Goal: Task Accomplishment & Management: Use online tool/utility

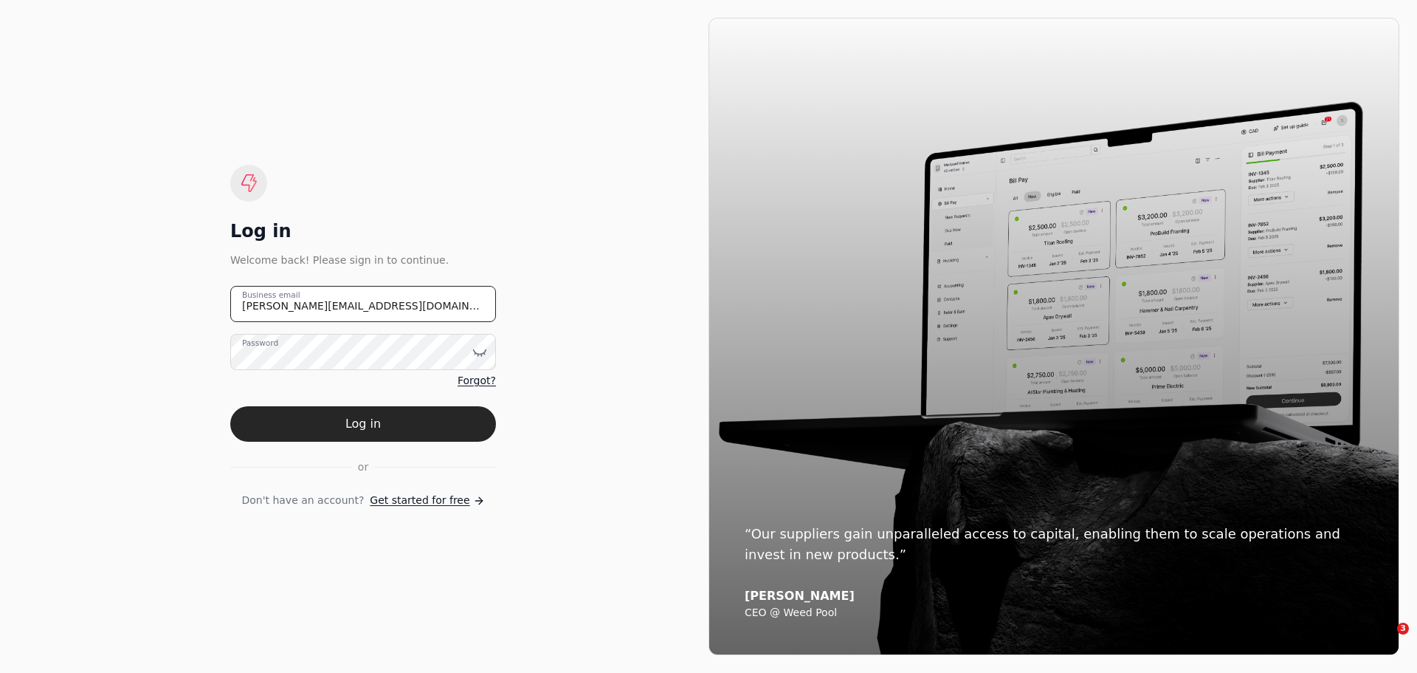
click at [365, 302] on email "[PERSON_NAME][EMAIL_ADDRESS][DOMAIN_NAME]" at bounding box center [363, 304] width 266 height 36
drag, startPoint x: 365, startPoint y: 302, endPoint x: 172, endPoint y: 322, distance: 193.7
click at [175, 321] on div "Log in Welcome back! Please sign in to continue. [PERSON_NAME][EMAIL_ADDRESS][D…" at bounding box center [363, 336] width 691 height 637
type email "[EMAIL_ADDRESS][DOMAIN_NAME]"
click at [478, 354] on icon at bounding box center [480, 351] width 13 height 4
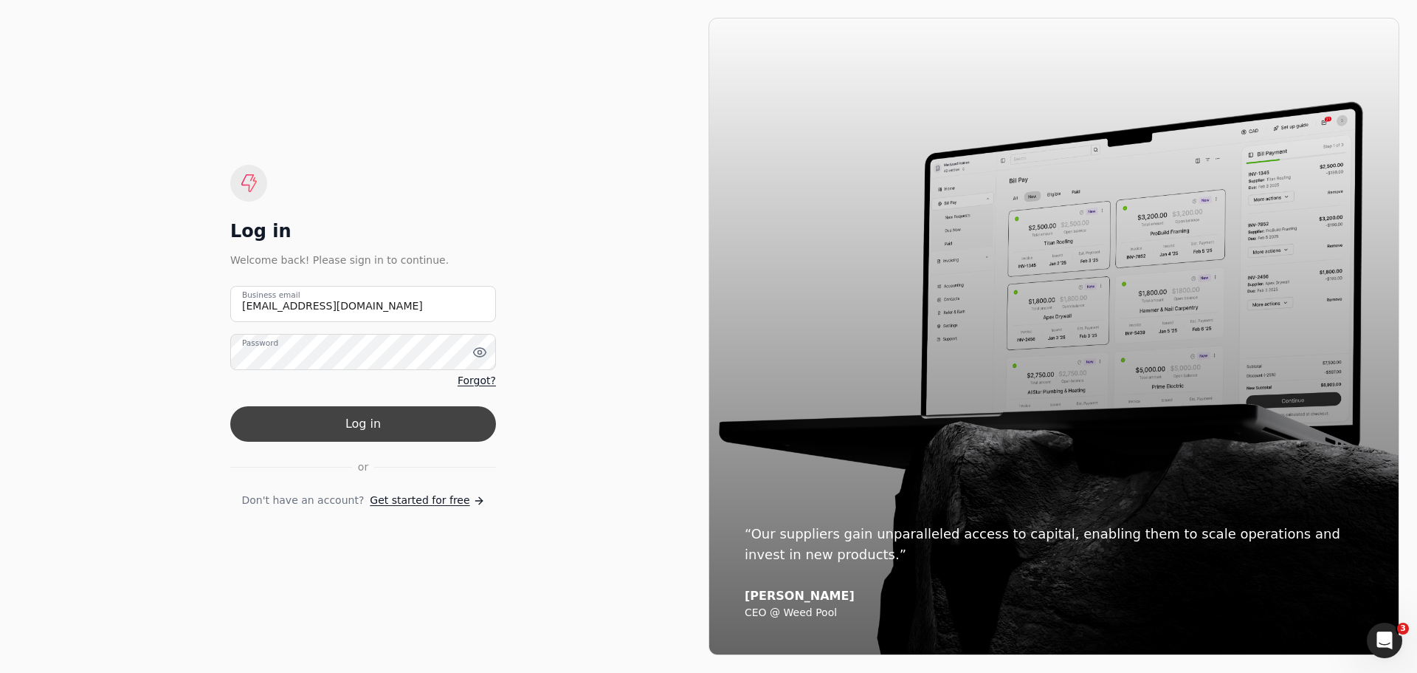
click at [373, 429] on button "Log in" at bounding box center [363, 423] width 266 height 35
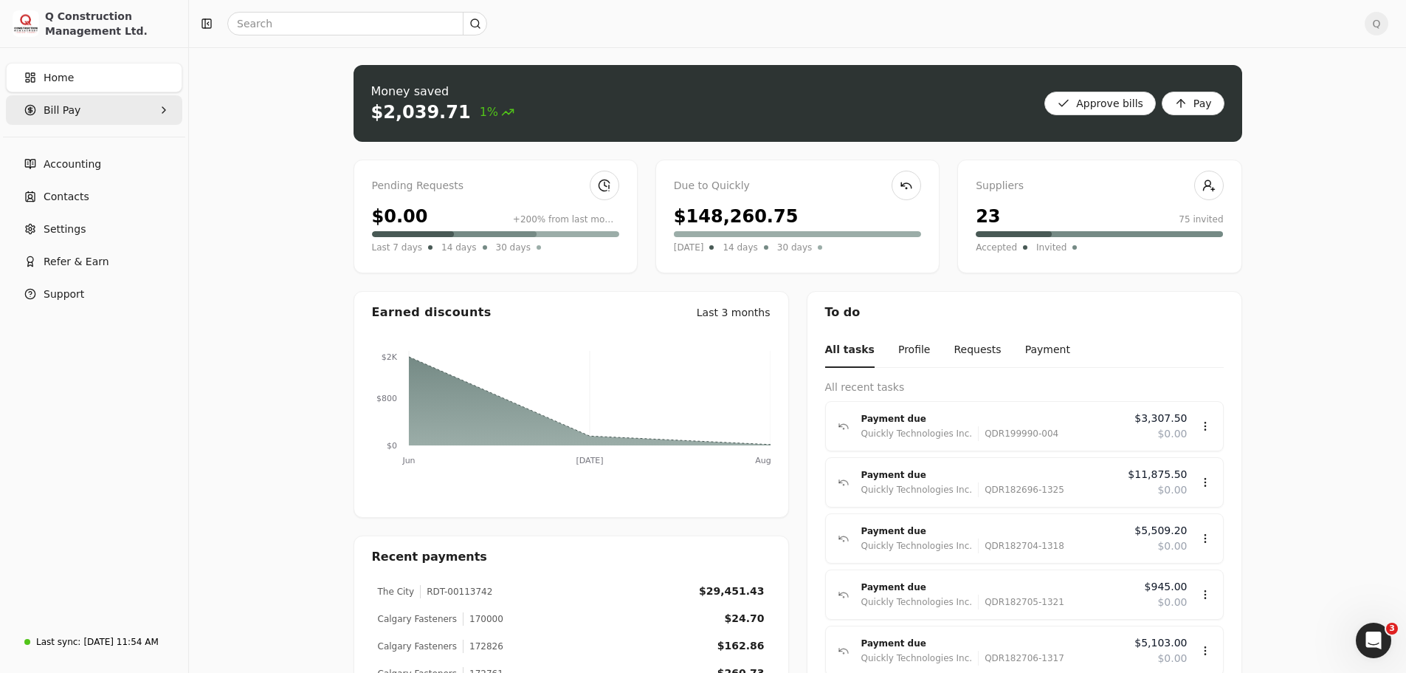
click at [171, 107] on Pay "Bill Pay" at bounding box center [94, 110] width 176 height 30
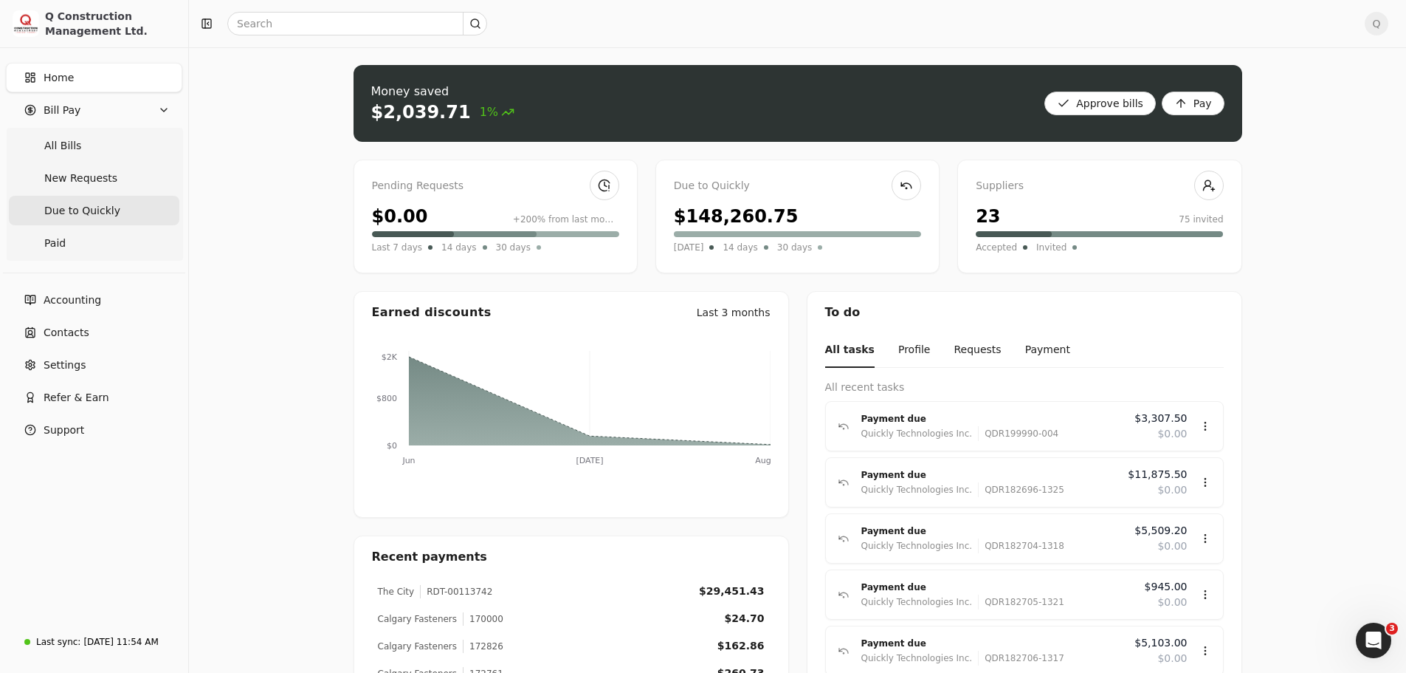
click at [95, 212] on span "Due to Quickly" at bounding box center [82, 211] width 76 height 16
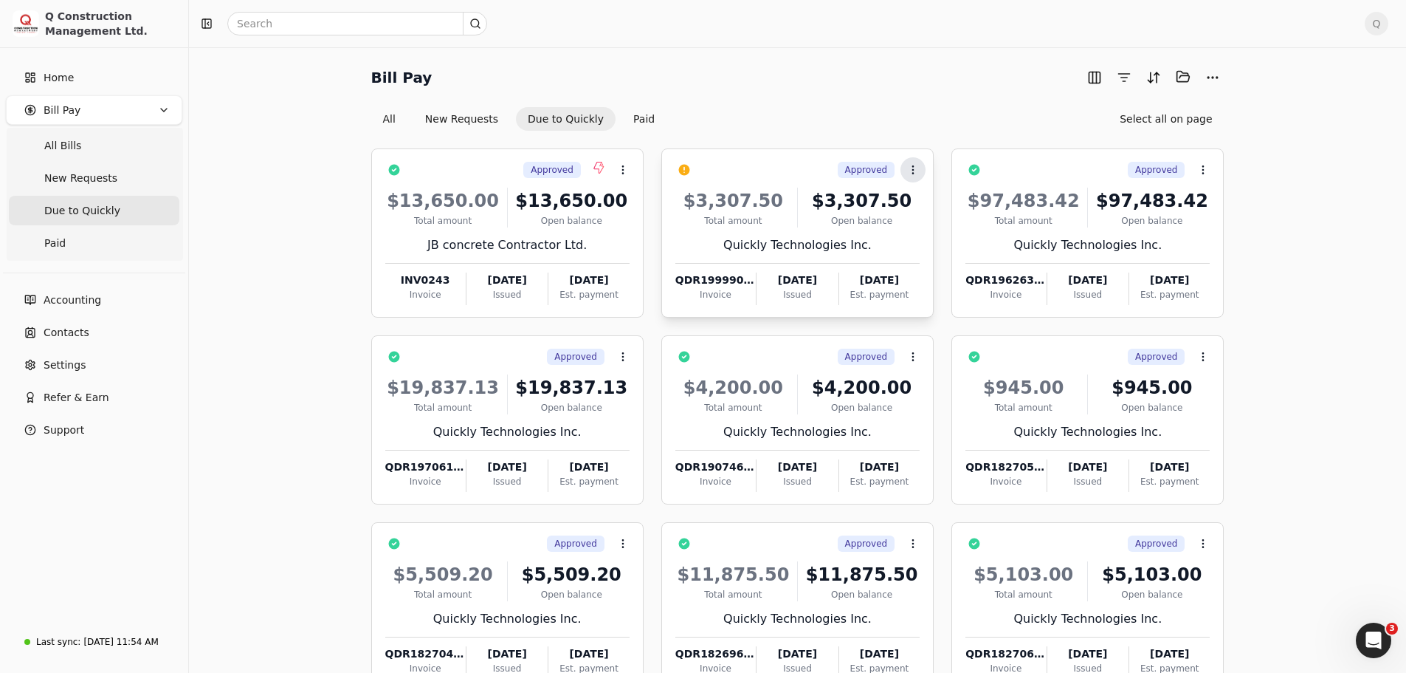
click at [915, 169] on icon at bounding box center [913, 170] width 12 height 12
click at [952, 263] on span "Push vendor swap" at bounding box center [970, 267] width 94 height 16
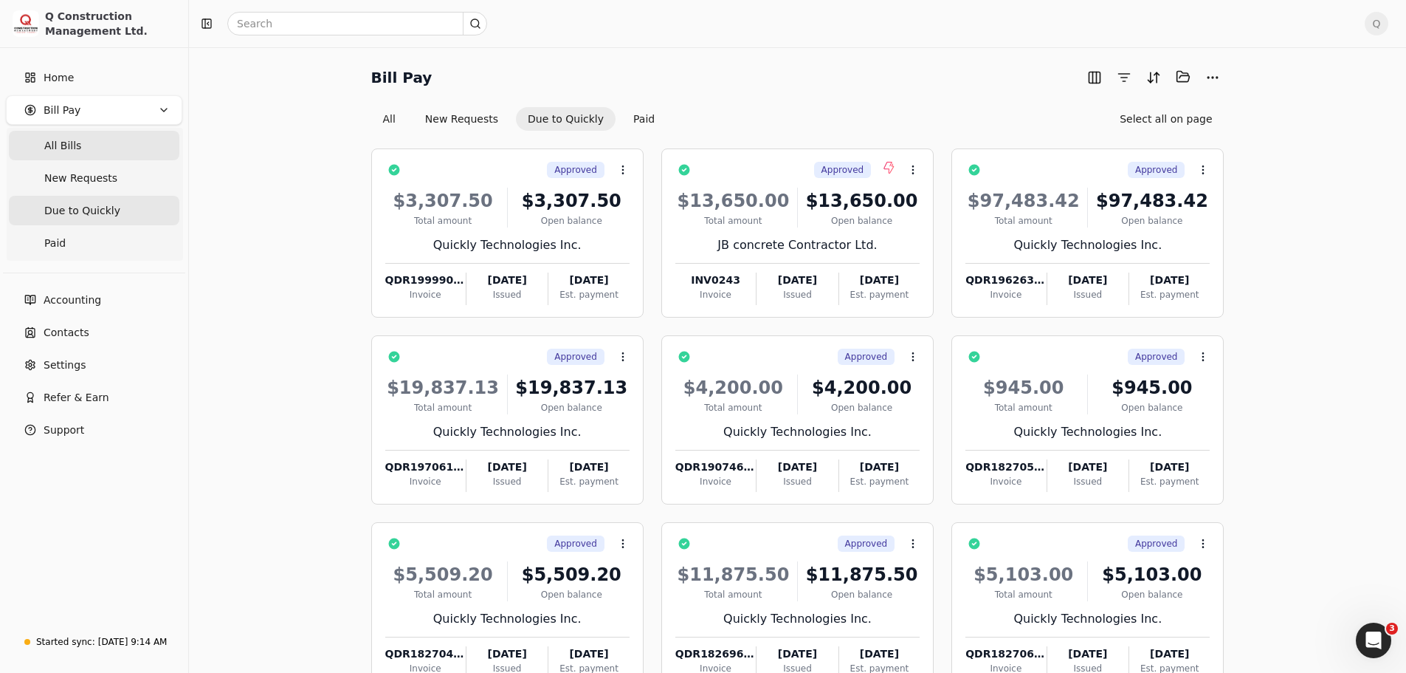
click at [65, 148] on span "All Bills" at bounding box center [62, 146] width 37 height 16
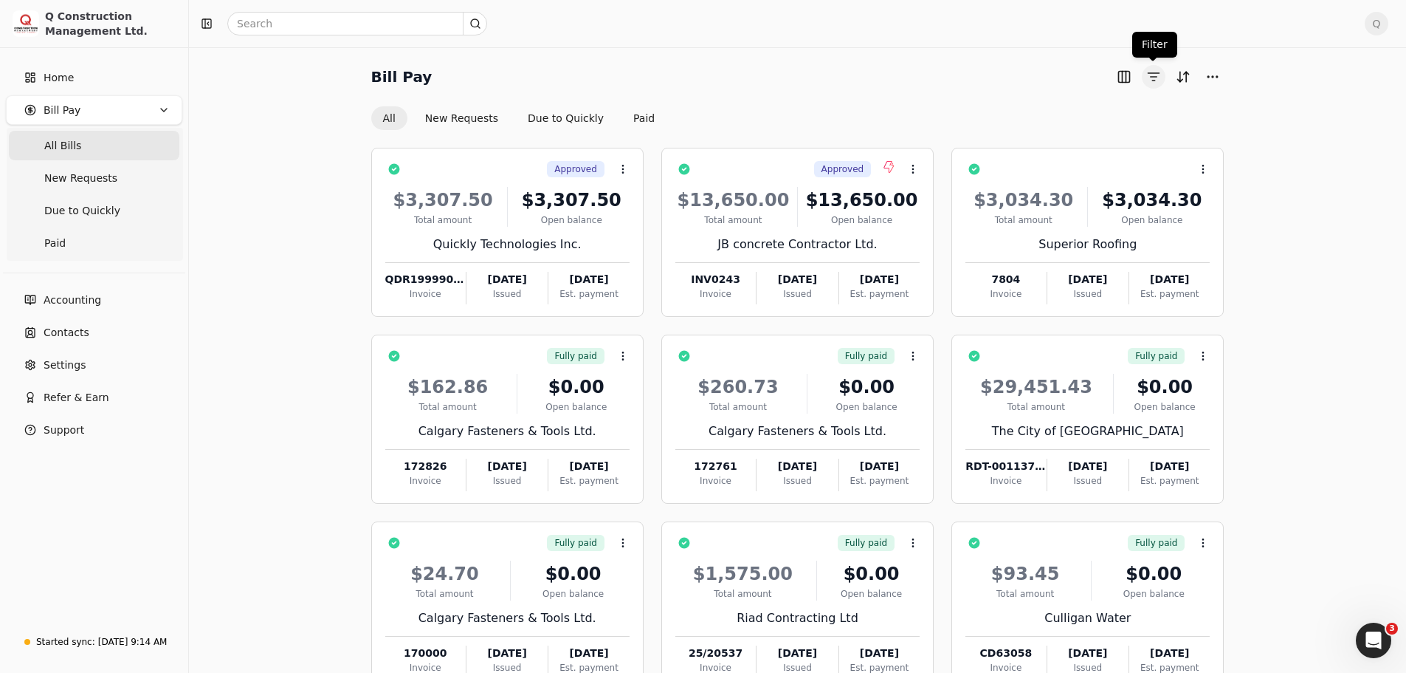
click at [1149, 75] on button "button" at bounding box center [1154, 77] width 24 height 24
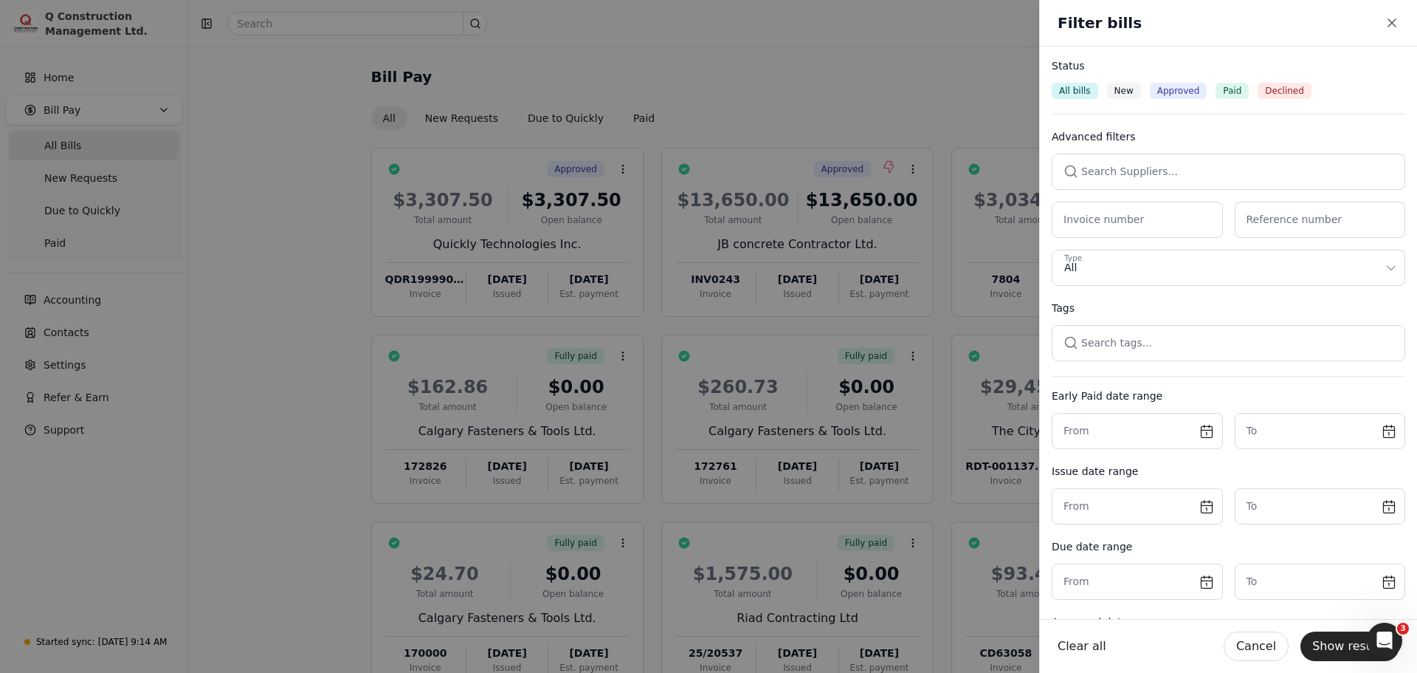
click at [1107, 168] on button "button" at bounding box center [1229, 171] width 354 height 35
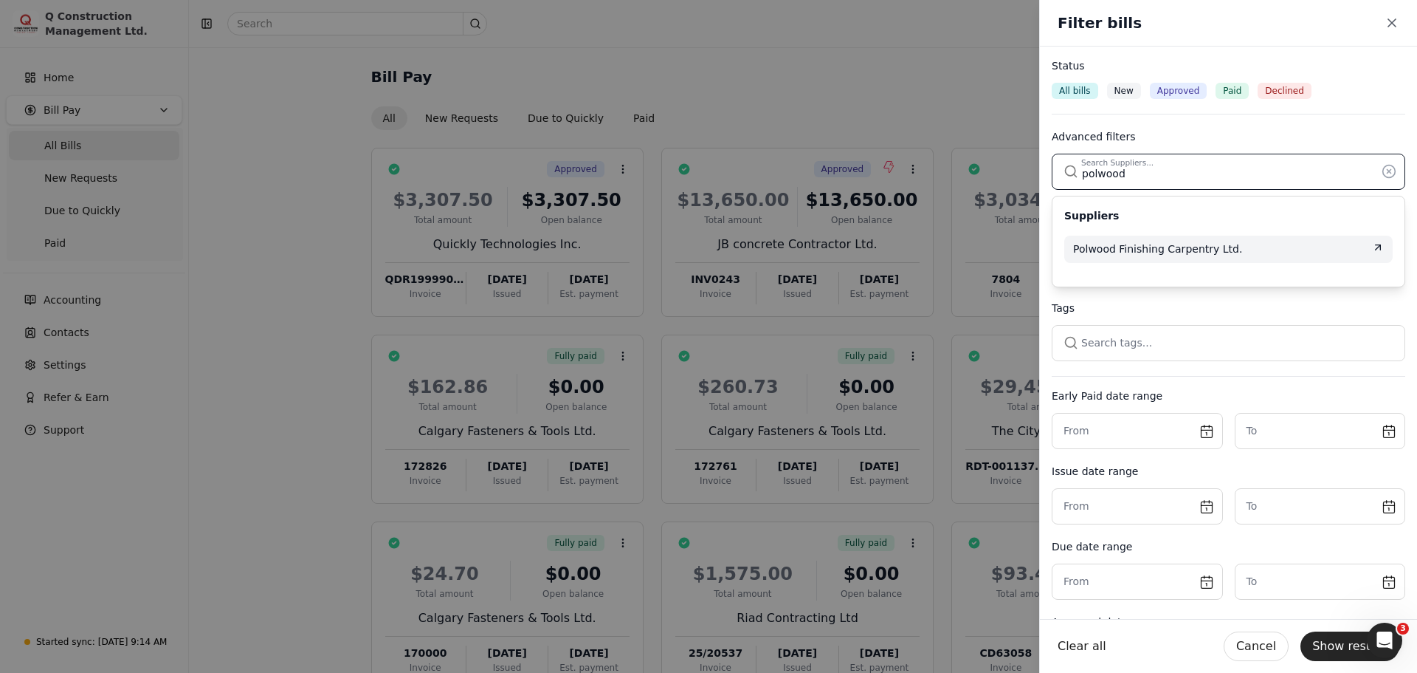
type input "polwood"
click at [1147, 248] on span "Polwood Finishing Carpentry Ltd." at bounding box center [1157, 249] width 169 height 16
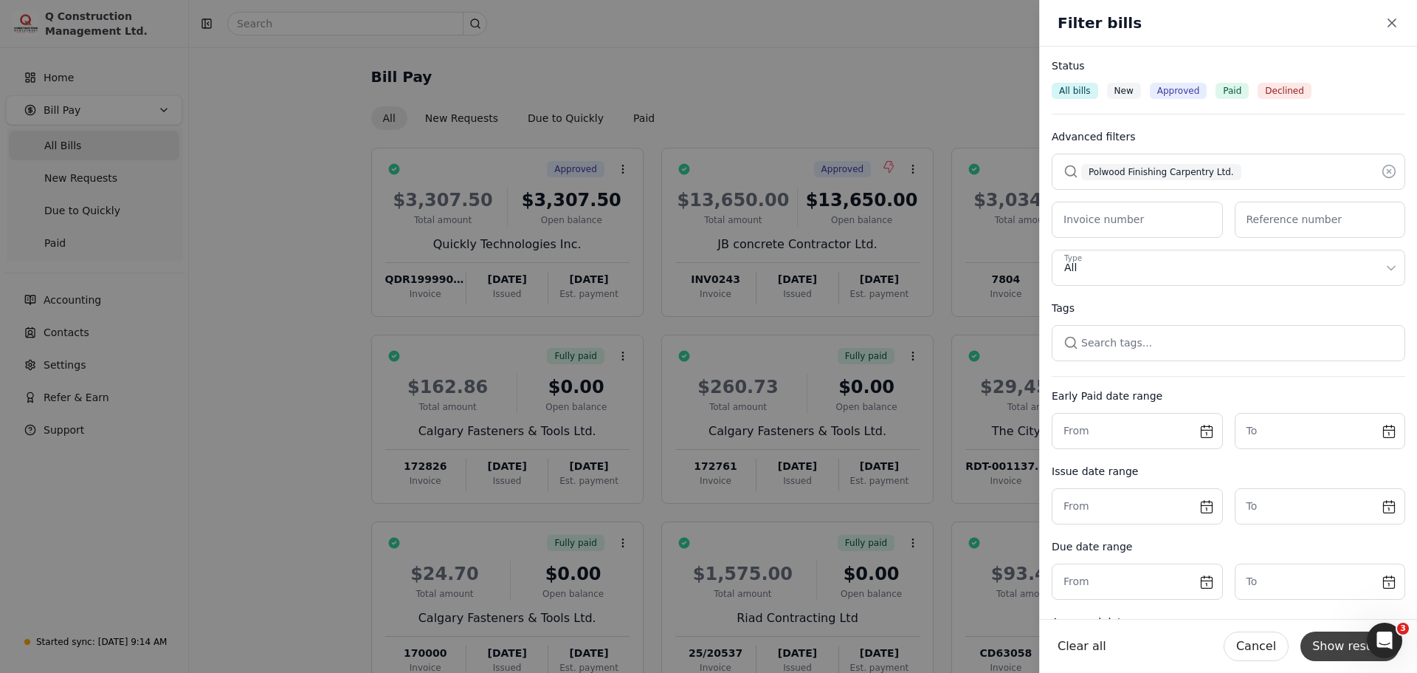
click at [1343, 650] on button "Show results" at bounding box center [1350, 646] width 99 height 30
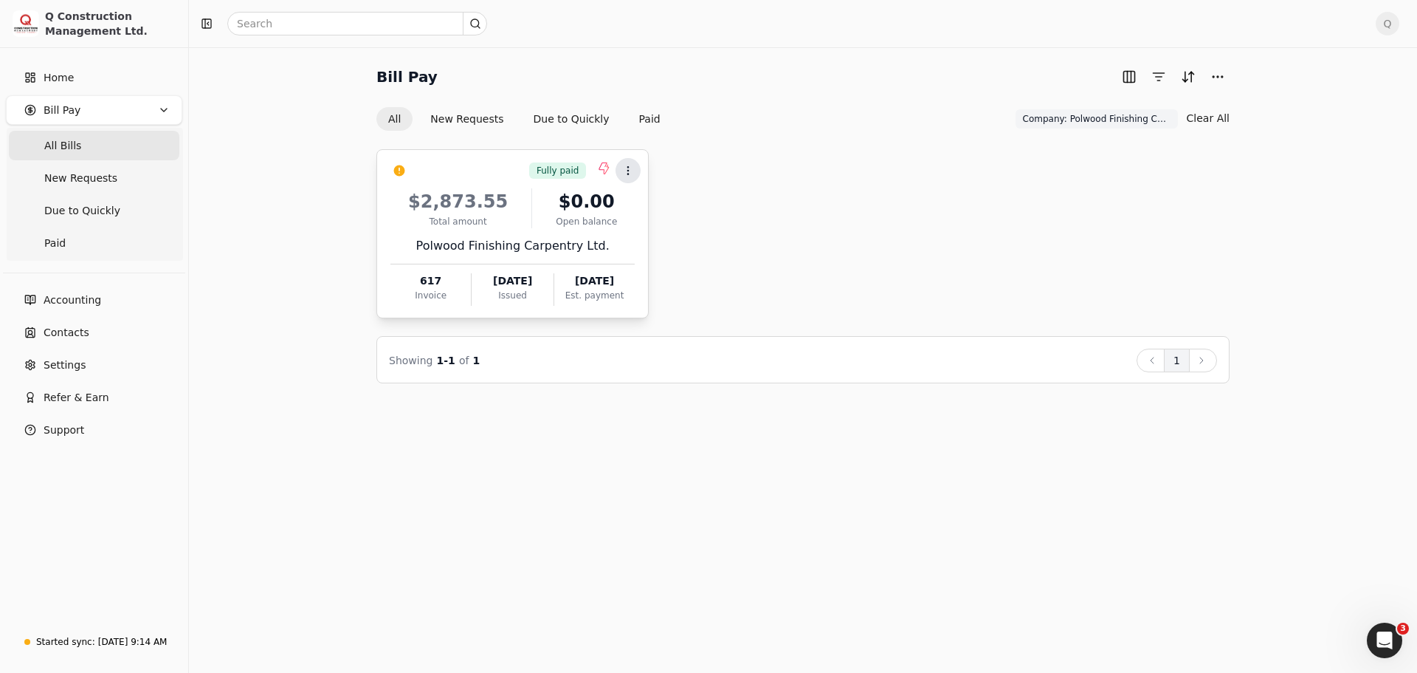
click at [624, 175] on icon at bounding box center [628, 171] width 12 height 12
click at [681, 236] on span "Push payment" at bounding box center [675, 241] width 74 height 16
click at [1217, 118] on button "Clear All" at bounding box center [1208, 118] width 43 height 24
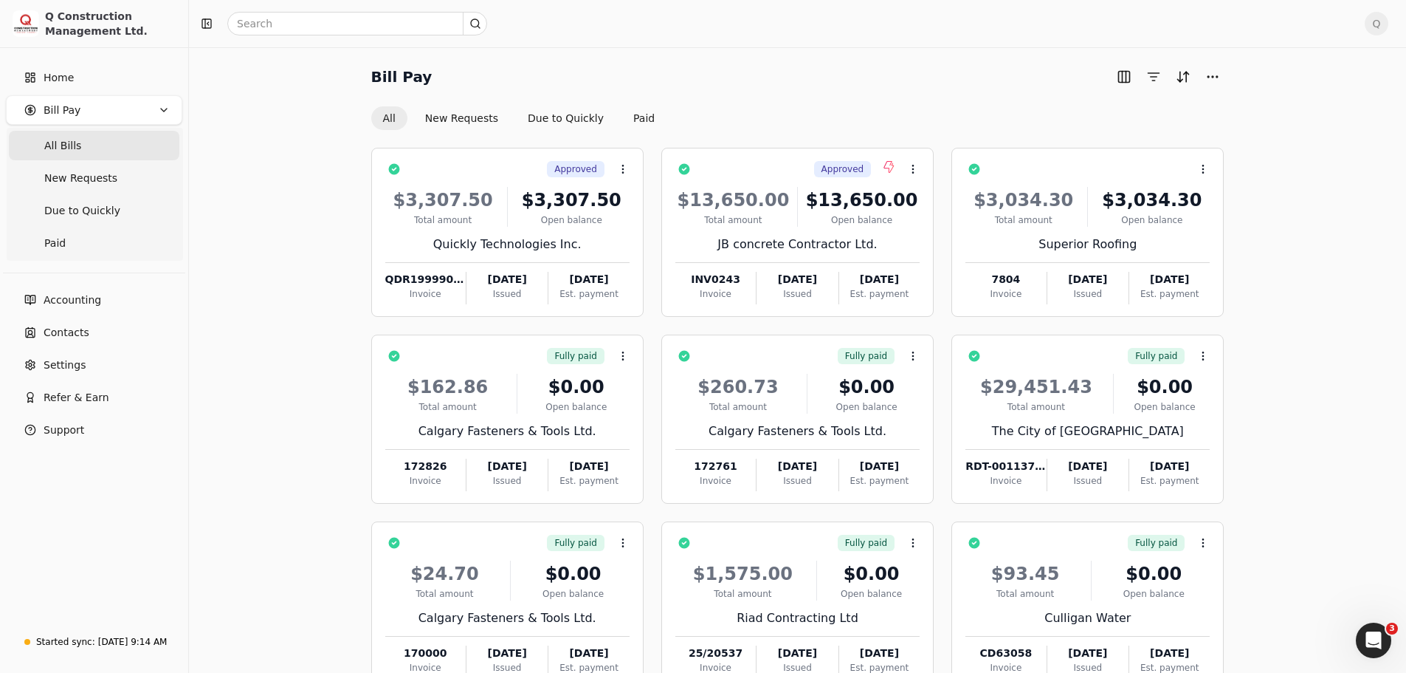
click at [1386, 29] on span "Q" at bounding box center [1377, 24] width 24 height 24
